Goal: Information Seeking & Learning: Find specific fact

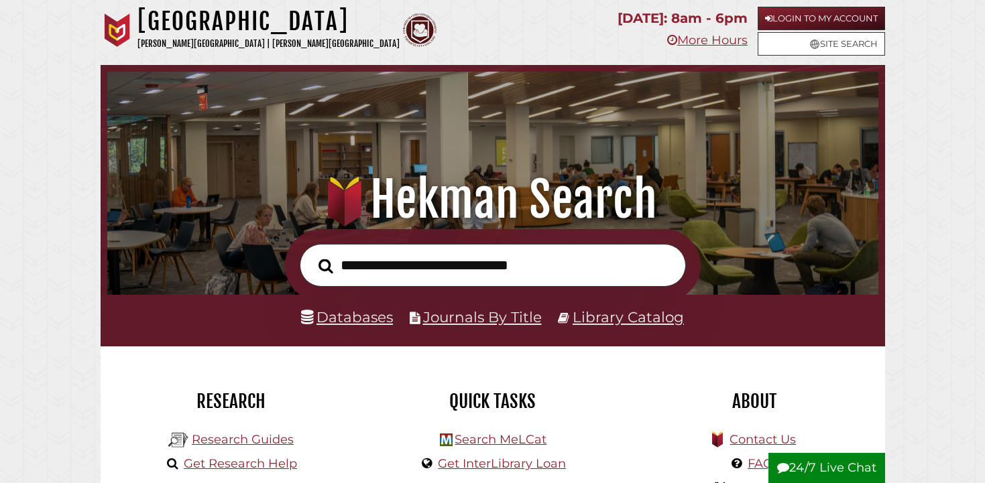
scroll to position [255, 764]
click at [366, 316] on link "Databases" at bounding box center [347, 316] width 92 height 17
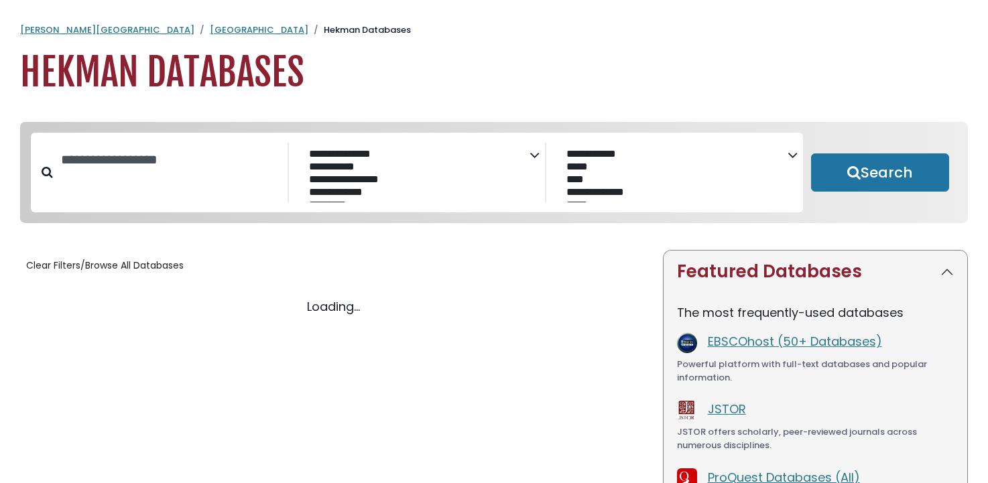
select select "Database Subject Filter"
select select "Database Vendors Filter"
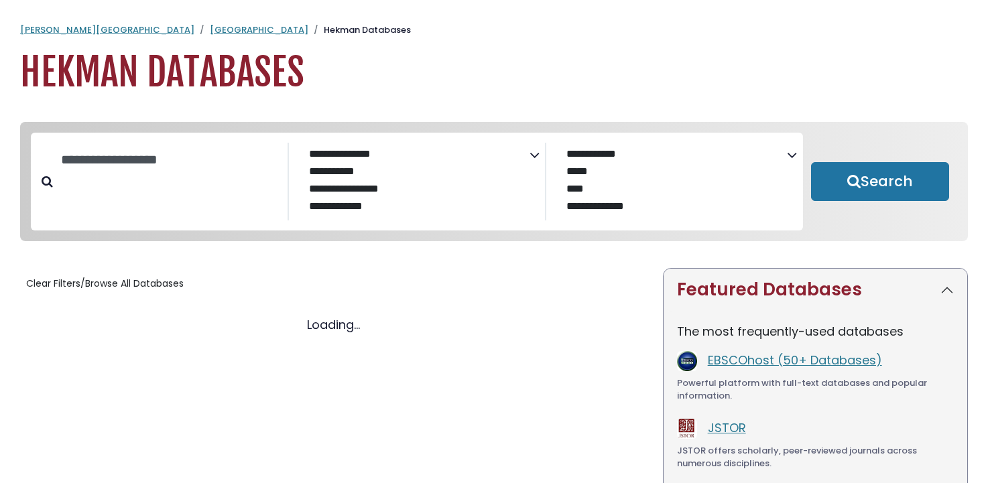
select select "Database Subject Filter"
select select "Database Vendors Filter"
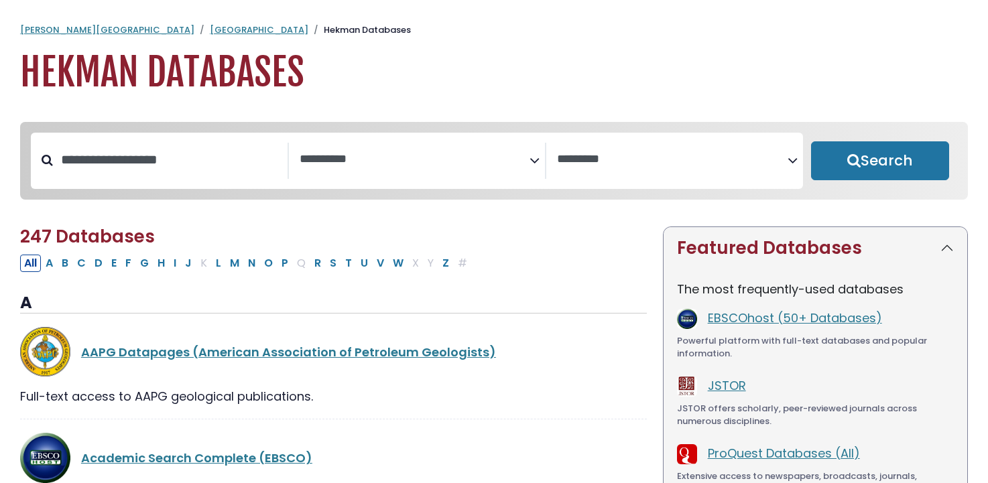
select select "Database Subject Filter"
select select "Database Vendors Filter"
click at [141, 168] on input "Search database by title or keyword" at bounding box center [170, 160] width 235 height 22
type input "**********"
click at [811, 141] on button "Search" at bounding box center [880, 160] width 138 height 39
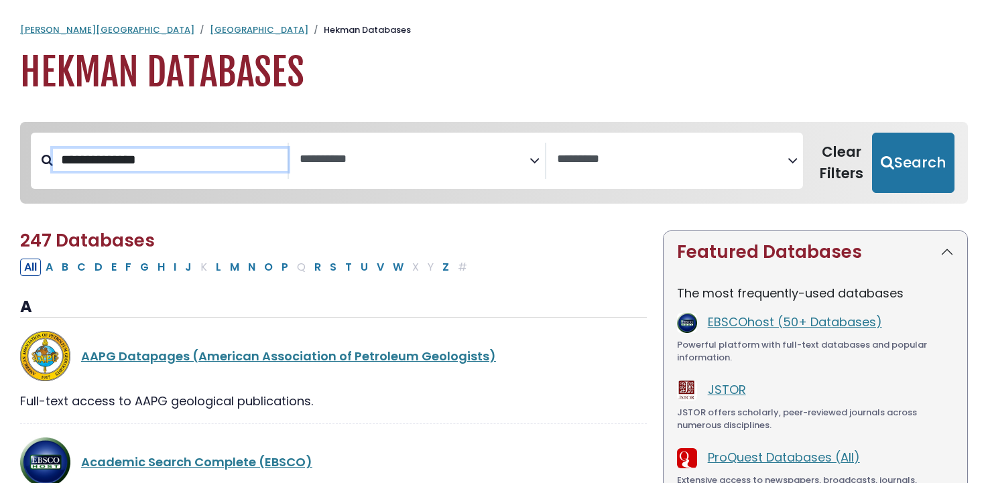
select select "Database Subject Filter"
select select "Database Vendors Filter"
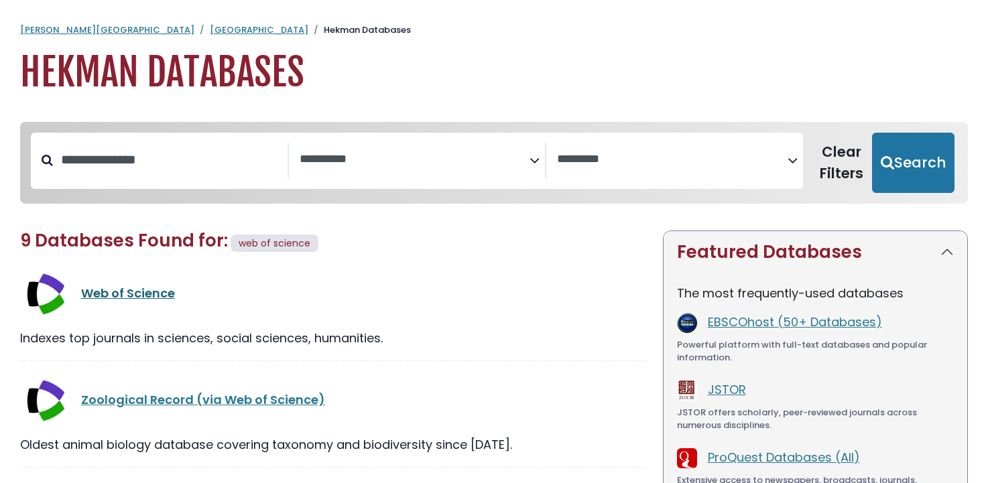
click at [156, 302] on div "Web of Science" at bounding box center [364, 293] width 566 height 18
click at [148, 292] on link "Web of Science" at bounding box center [128, 293] width 94 height 17
